Goal: Check status

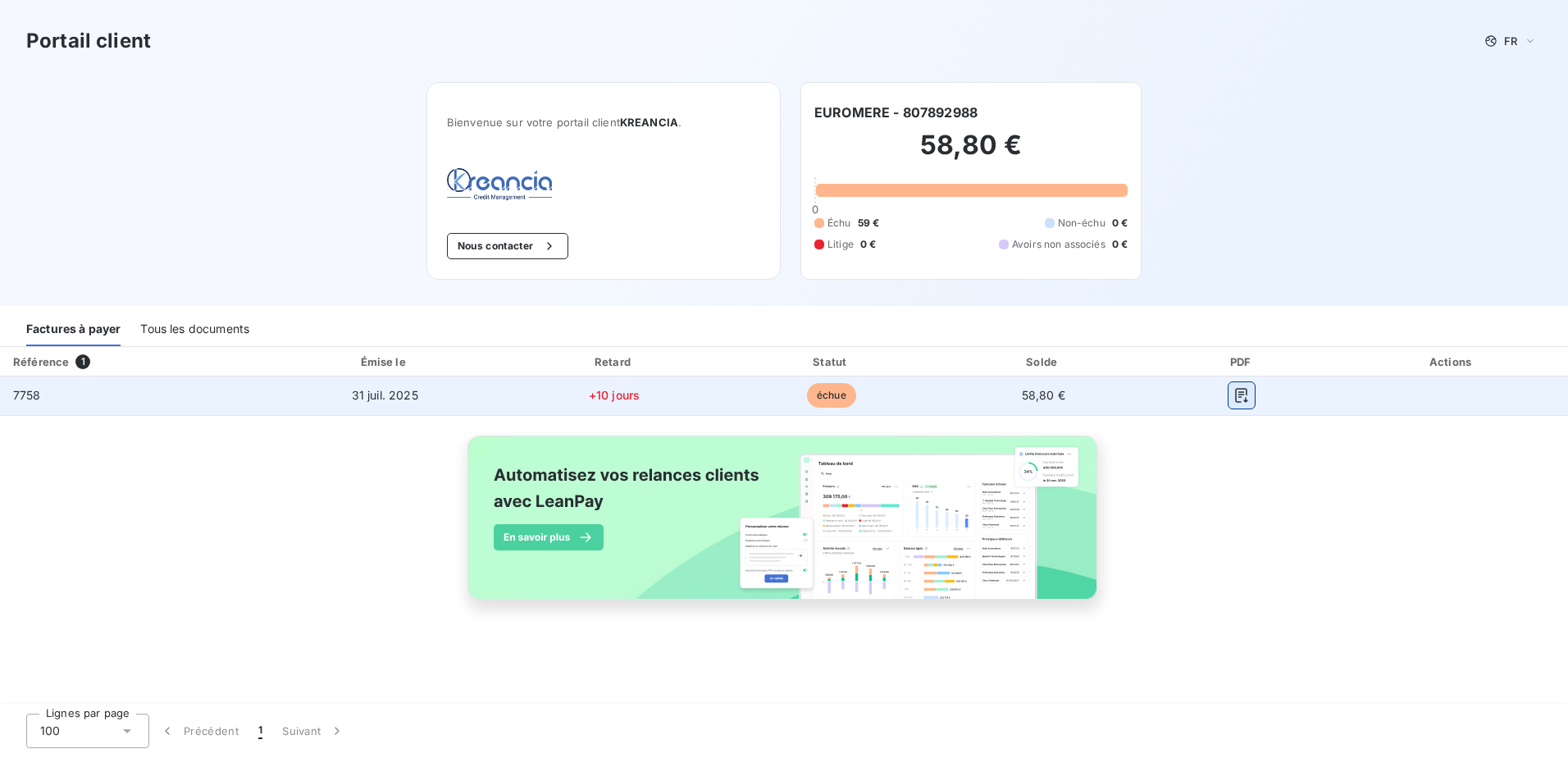
click at [1240, 386] on button "button" at bounding box center [1241, 395] width 26 height 26
